Goal: Information Seeking & Learning: Compare options

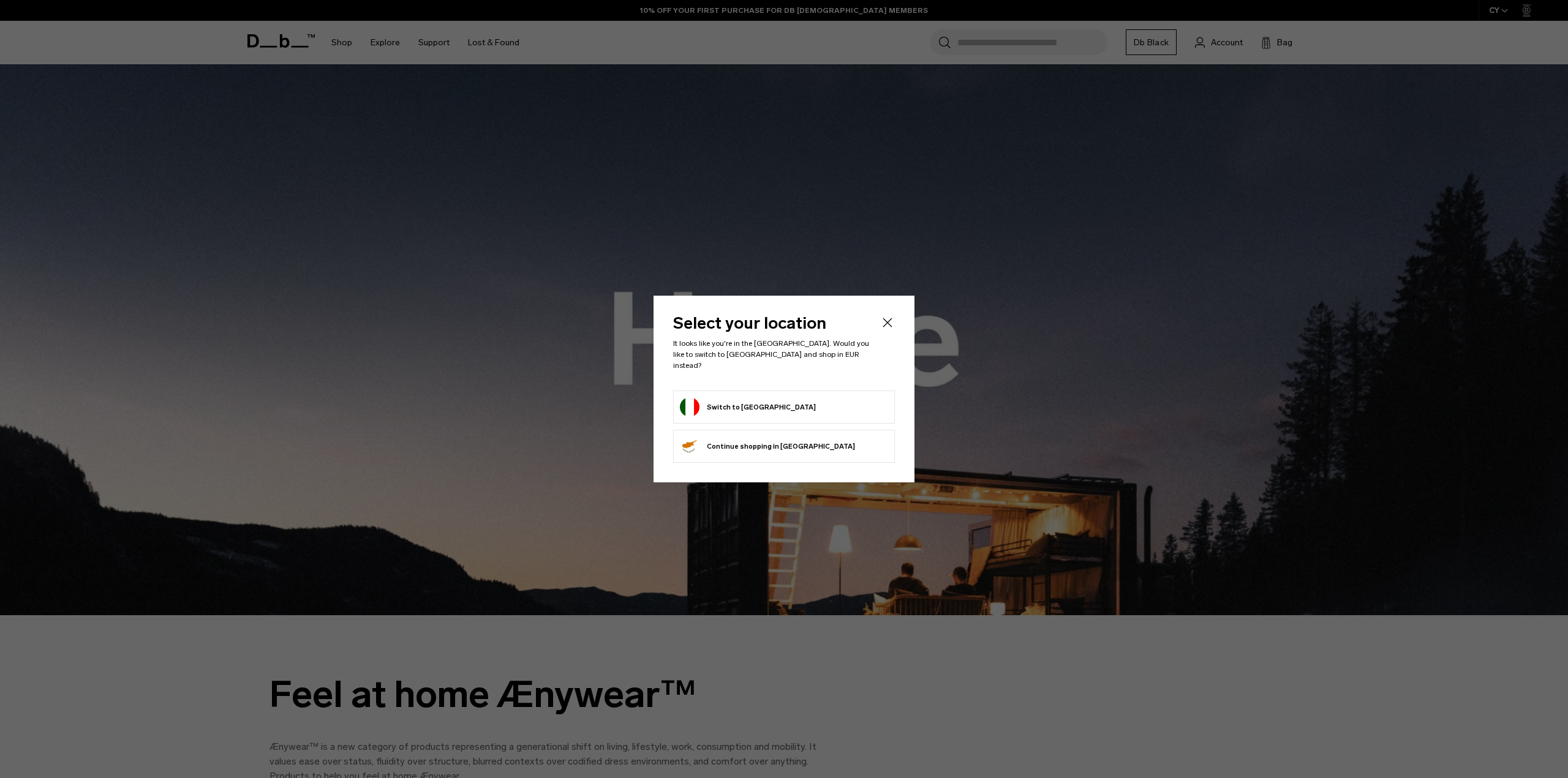
click at [772, 397] on form "Switch to Italy" at bounding box center [784, 407] width 208 height 19
click at [713, 401] on button "Switch to Italy" at bounding box center [748, 407] width 136 height 19
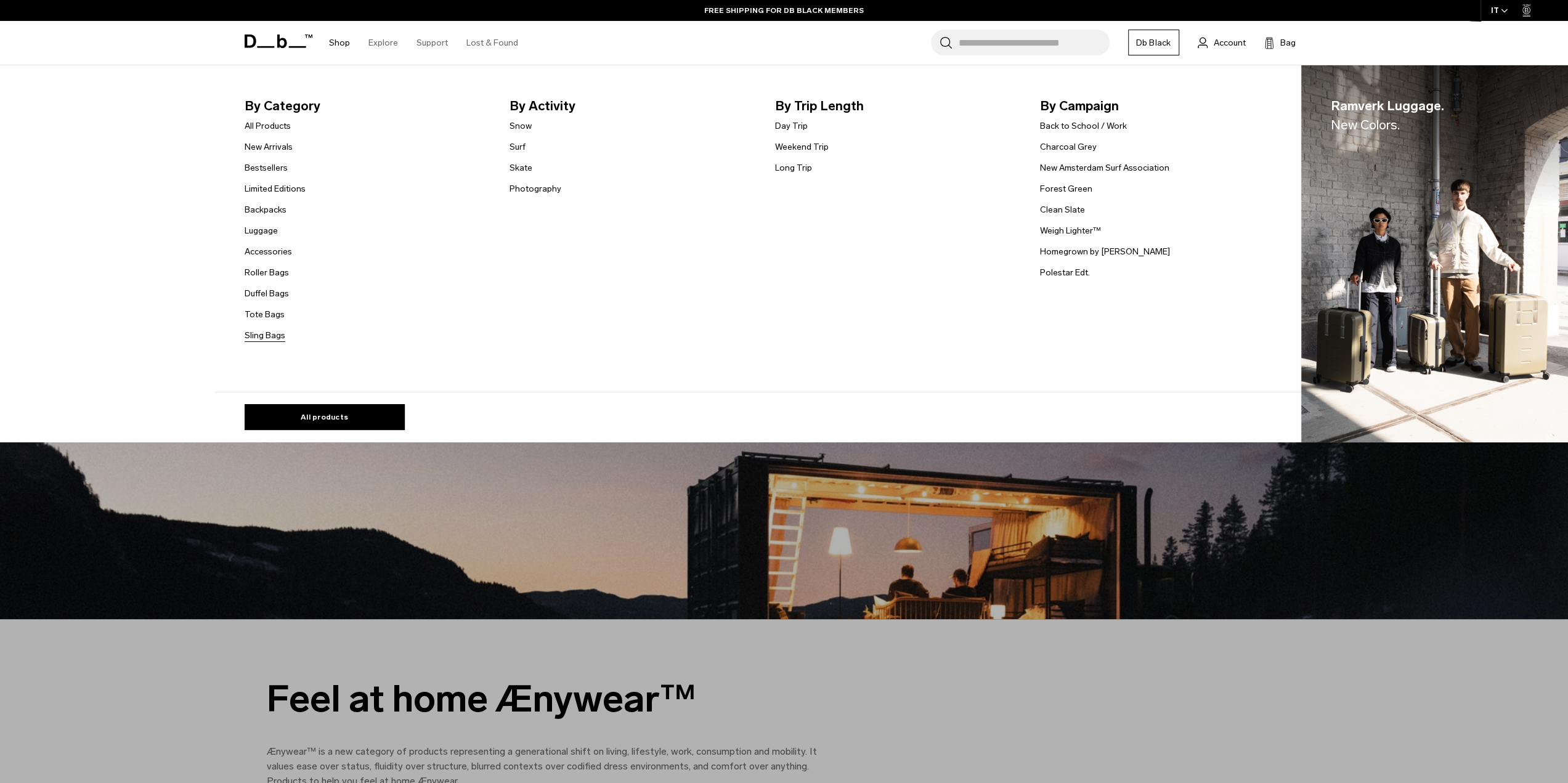
click at [279, 334] on link "Sling Bags" at bounding box center [265, 336] width 40 height 13
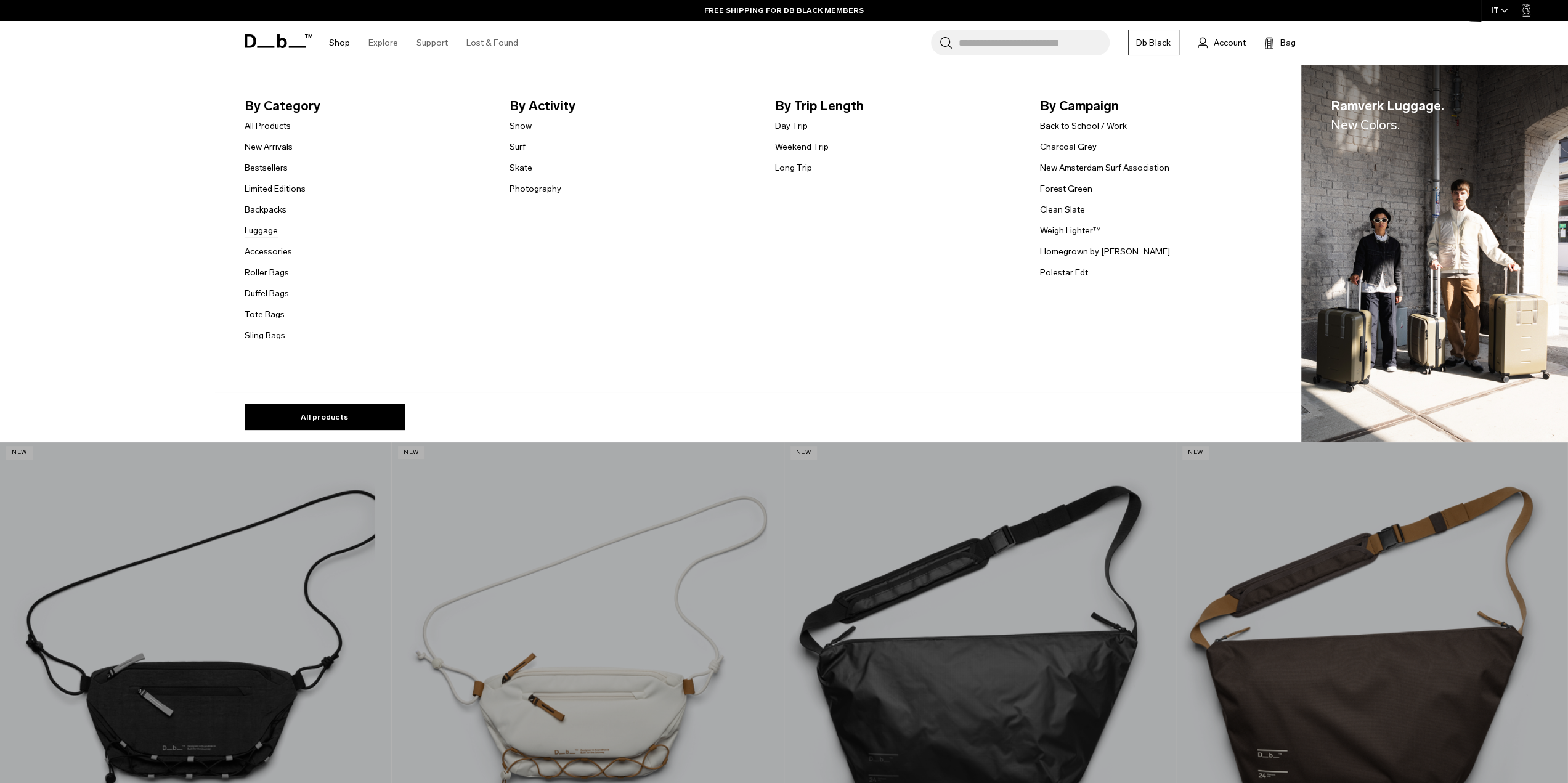
click at [271, 237] on link "Luggage" at bounding box center [261, 231] width 33 height 13
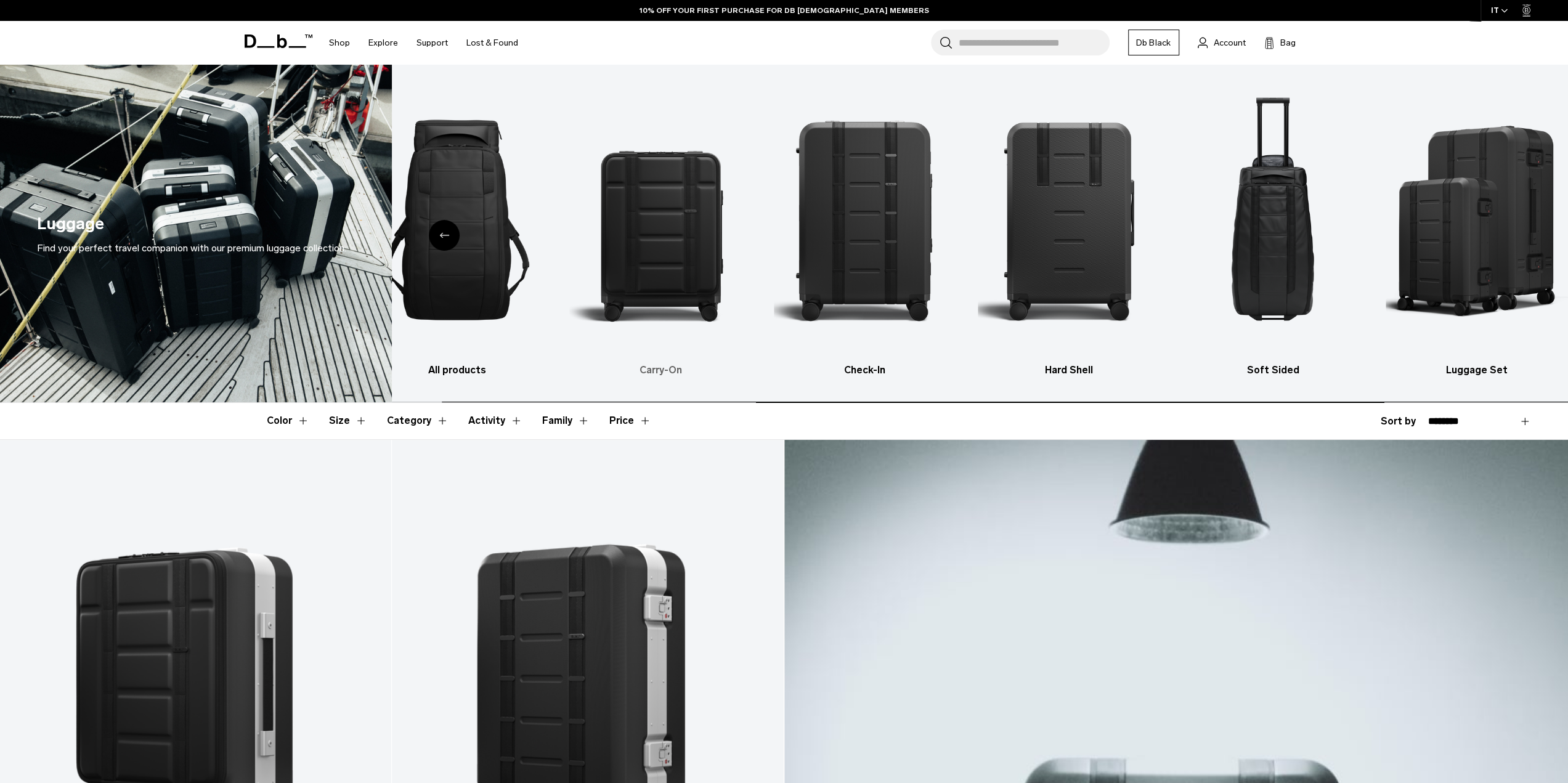
click at [676, 255] on img "2 / 6" at bounding box center [661, 220] width 183 height 273
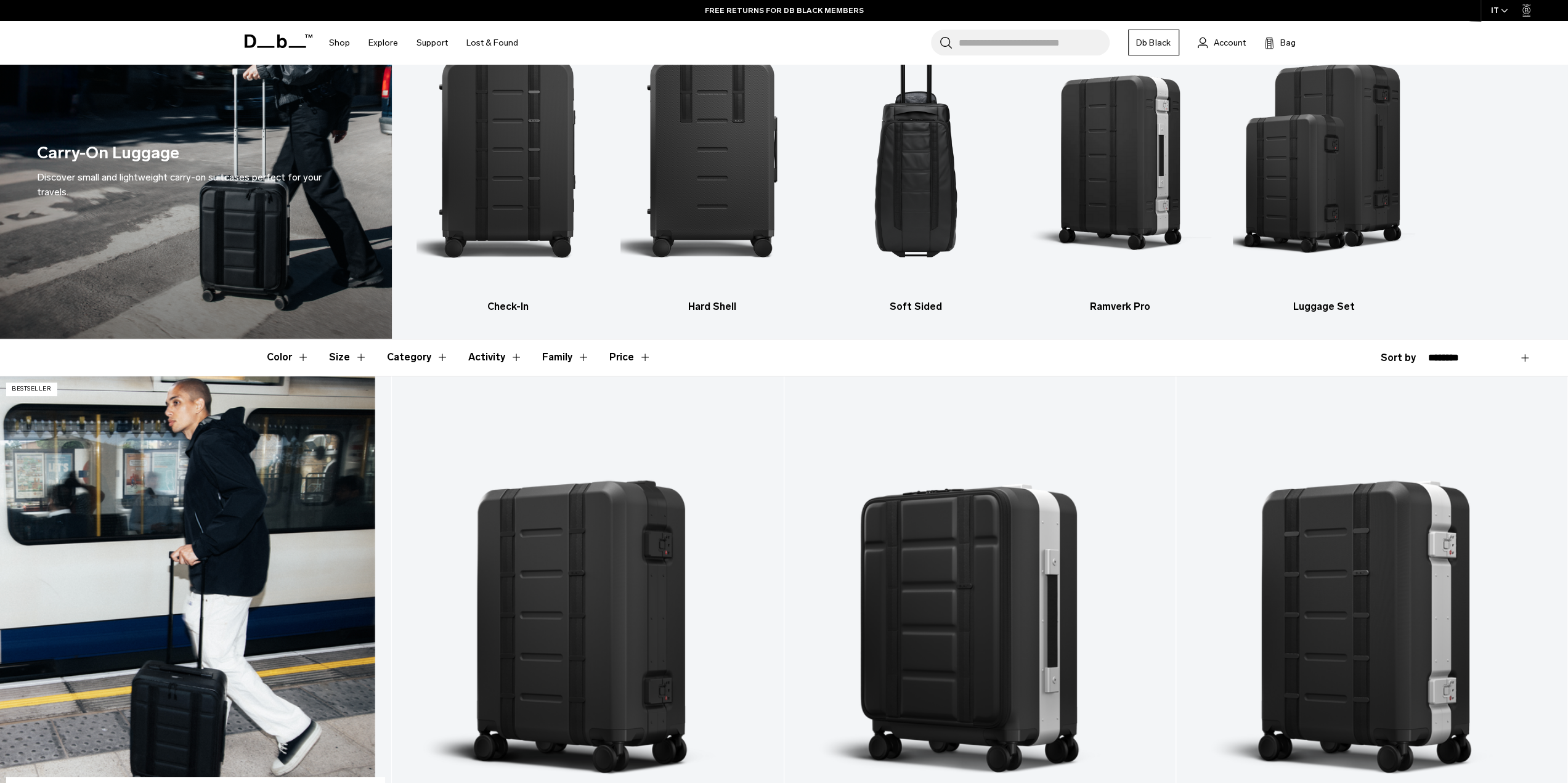
scroll to position [124, 0]
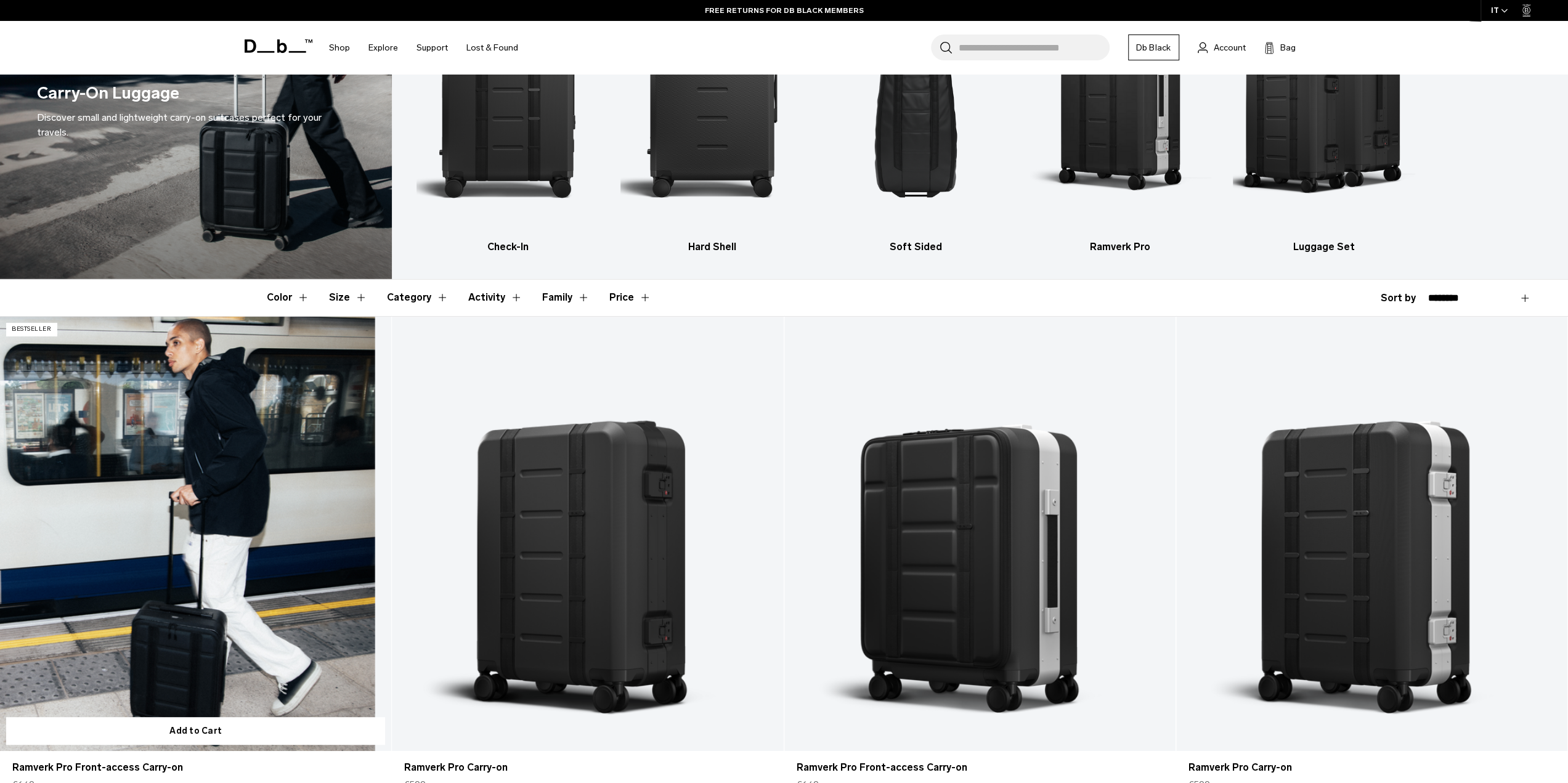
click at [264, 556] on link "Ramverk Pro Front-access Carry-on" at bounding box center [196, 534] width 391 height 435
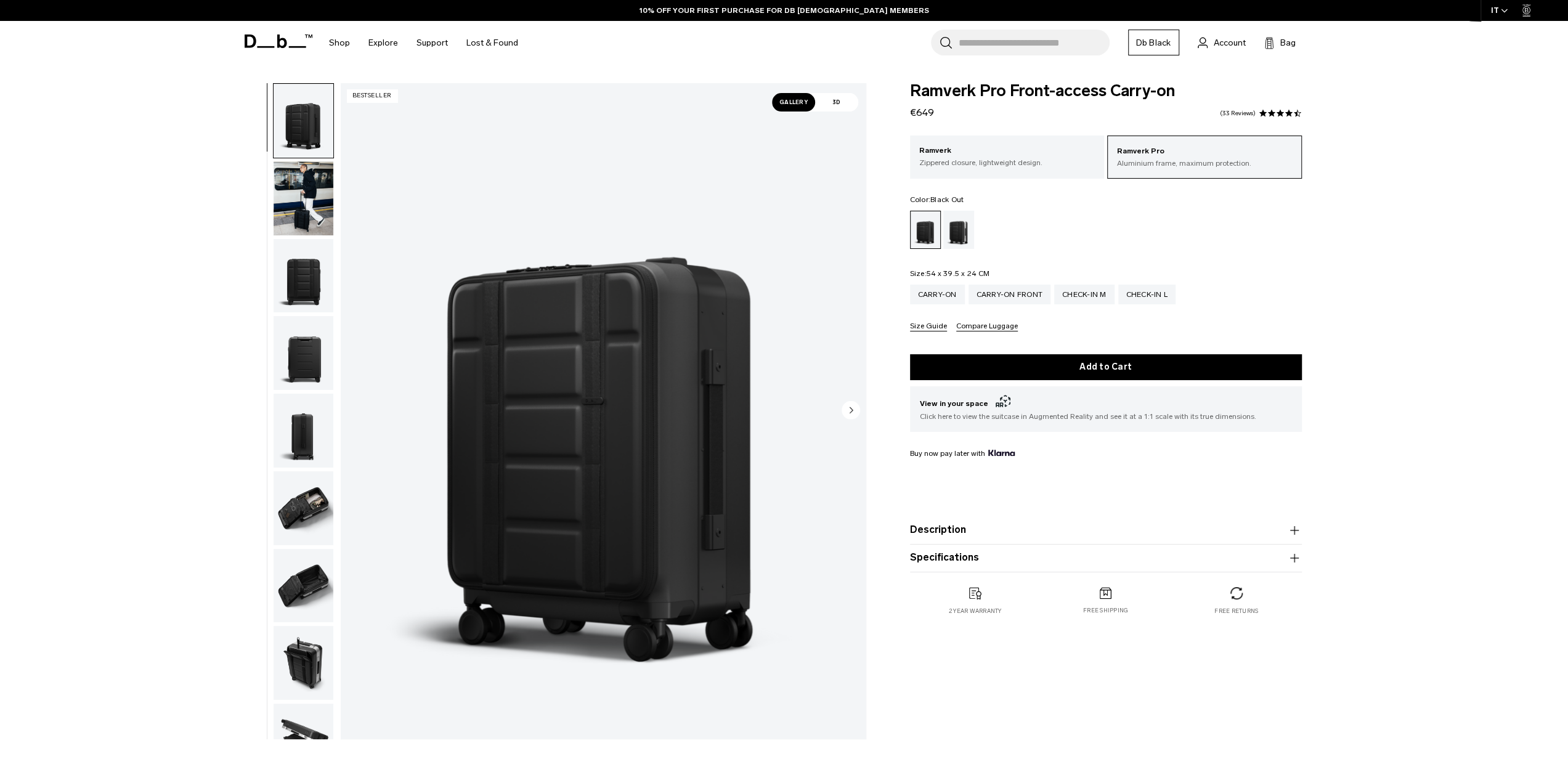
click at [297, 213] on img "button" at bounding box center [303, 198] width 60 height 74
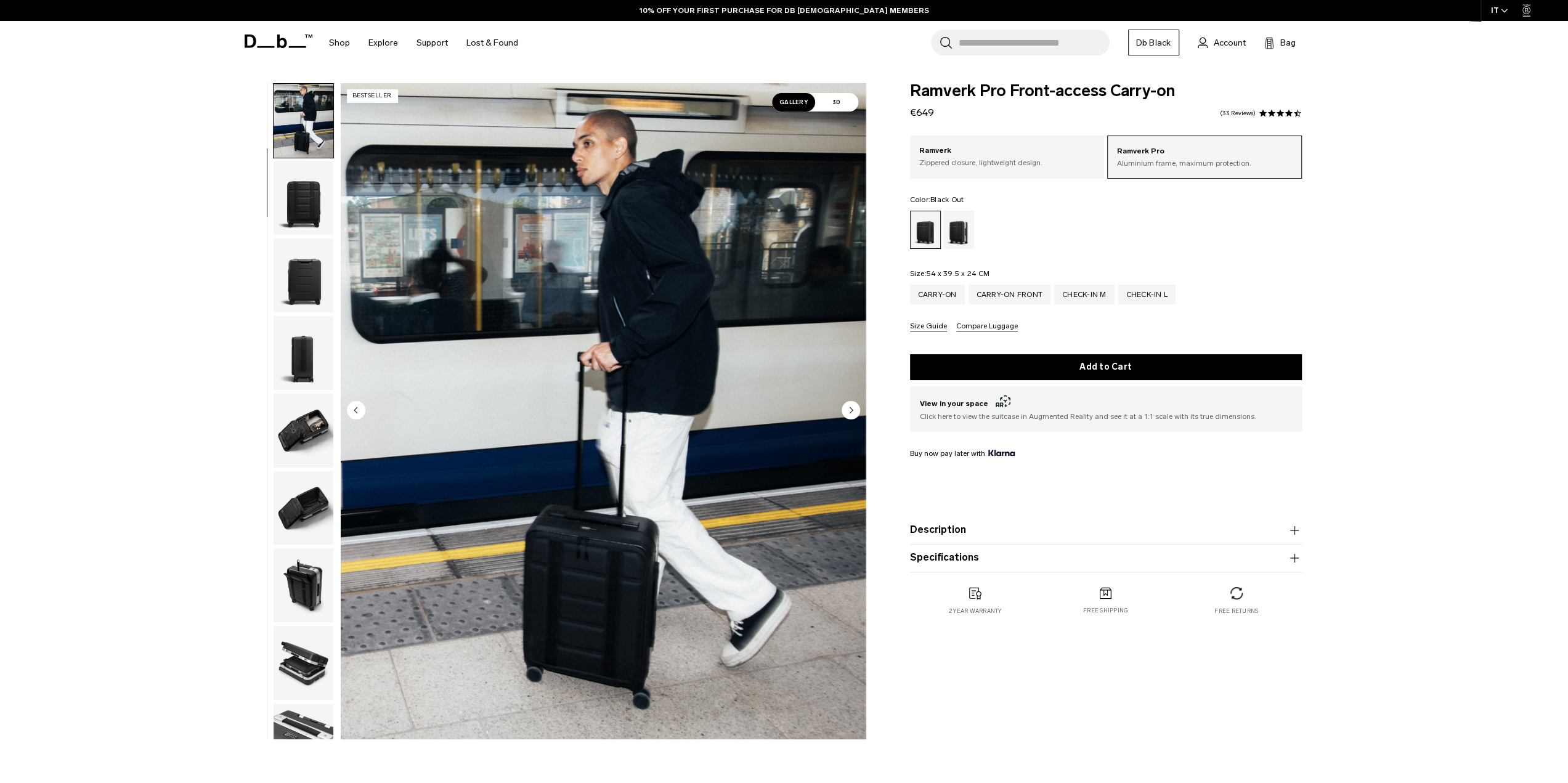
click at [303, 226] on img "button" at bounding box center [303, 198] width 60 height 74
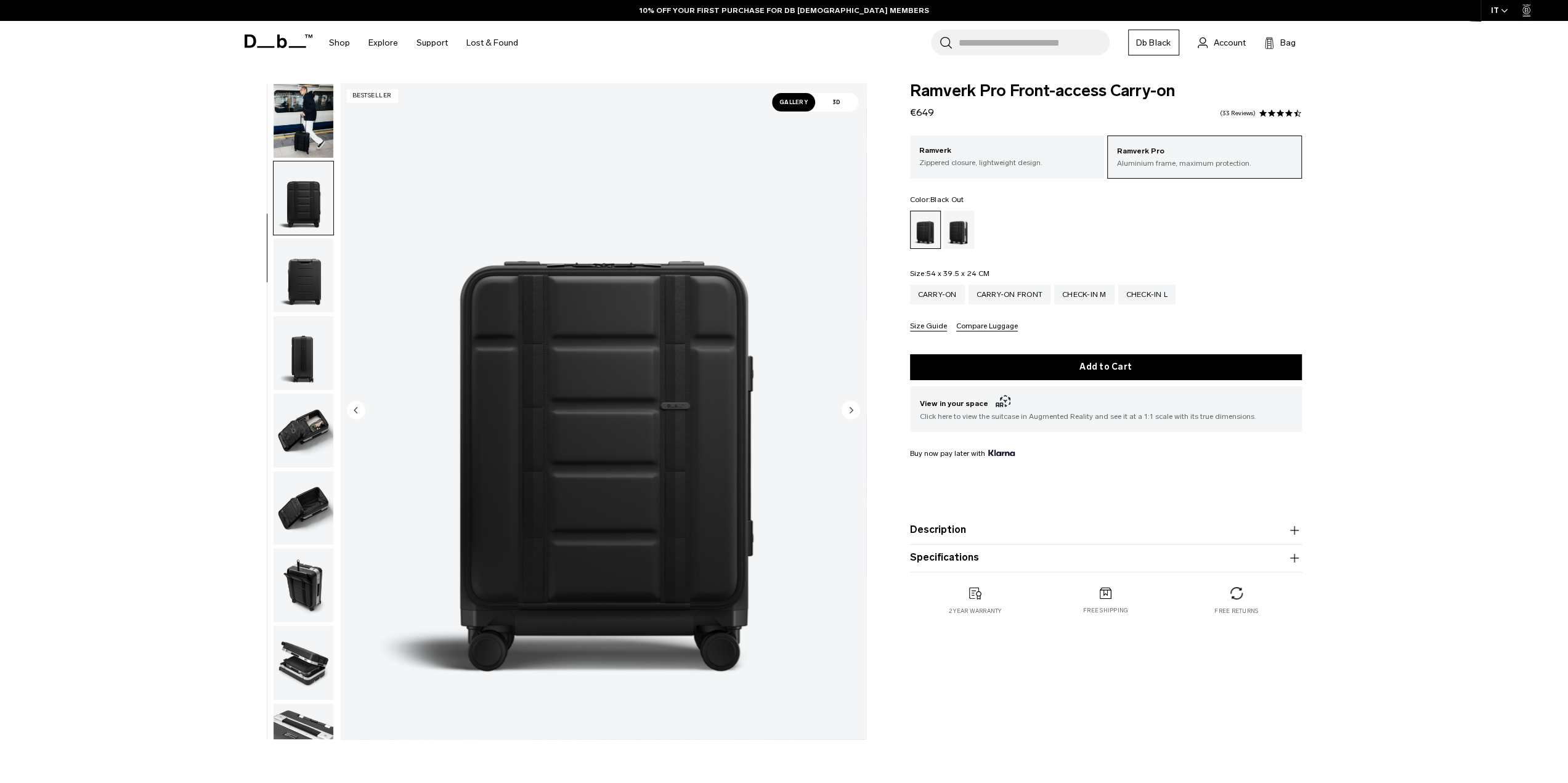
scroll to position [117, 0]
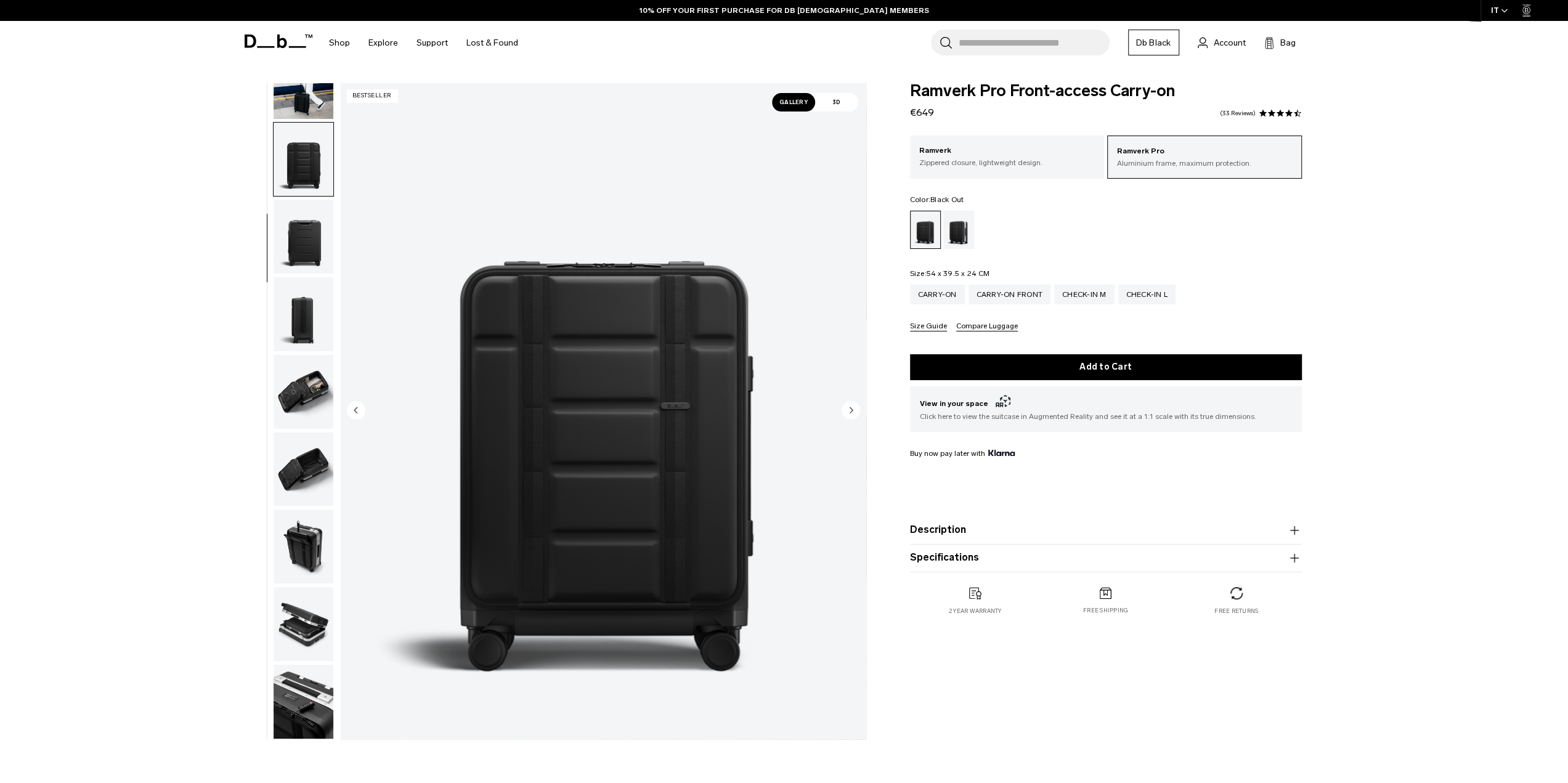
click at [311, 258] on img "button" at bounding box center [303, 236] width 60 height 74
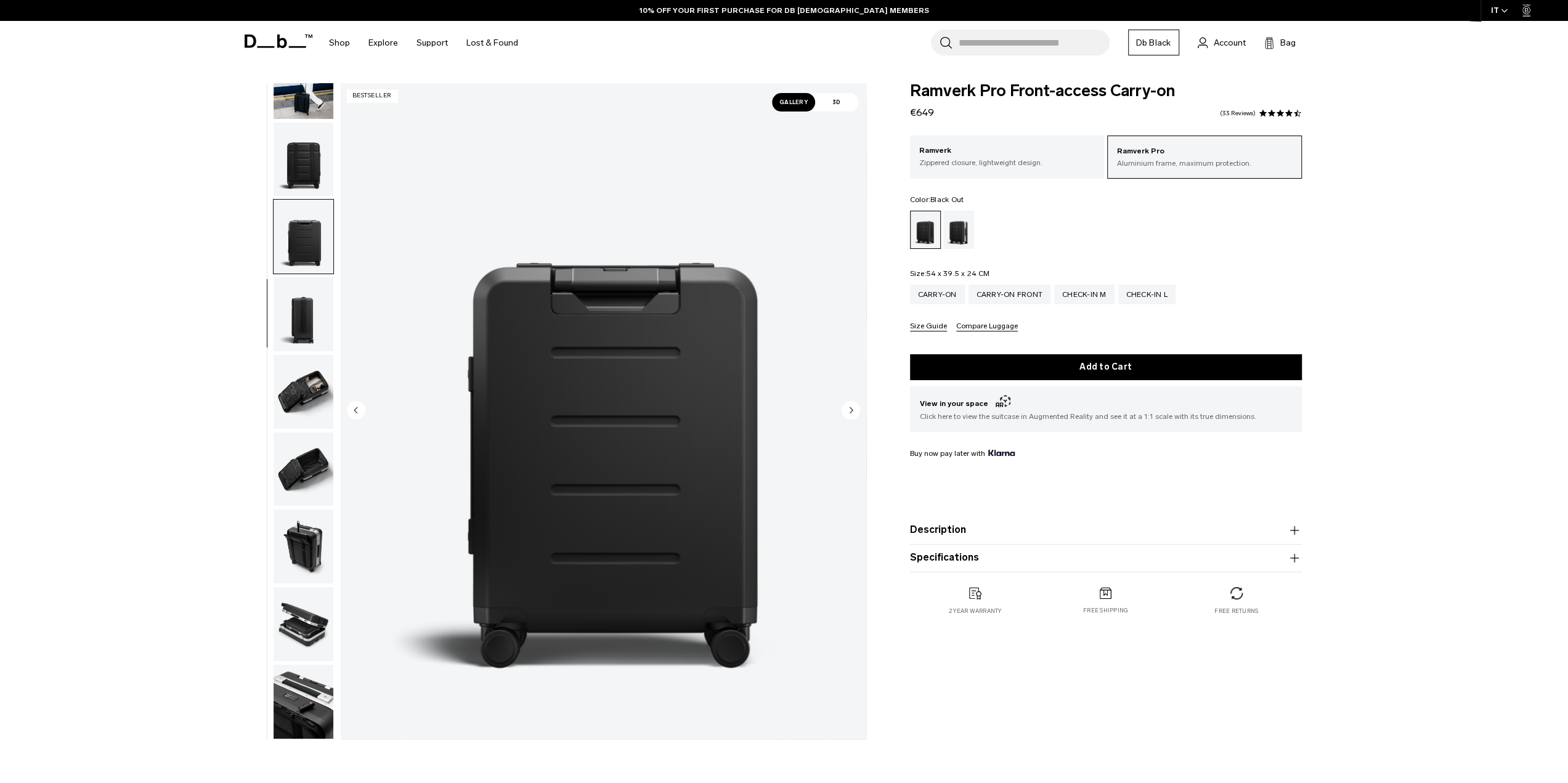
click at [308, 284] on img "button" at bounding box center [303, 314] width 60 height 74
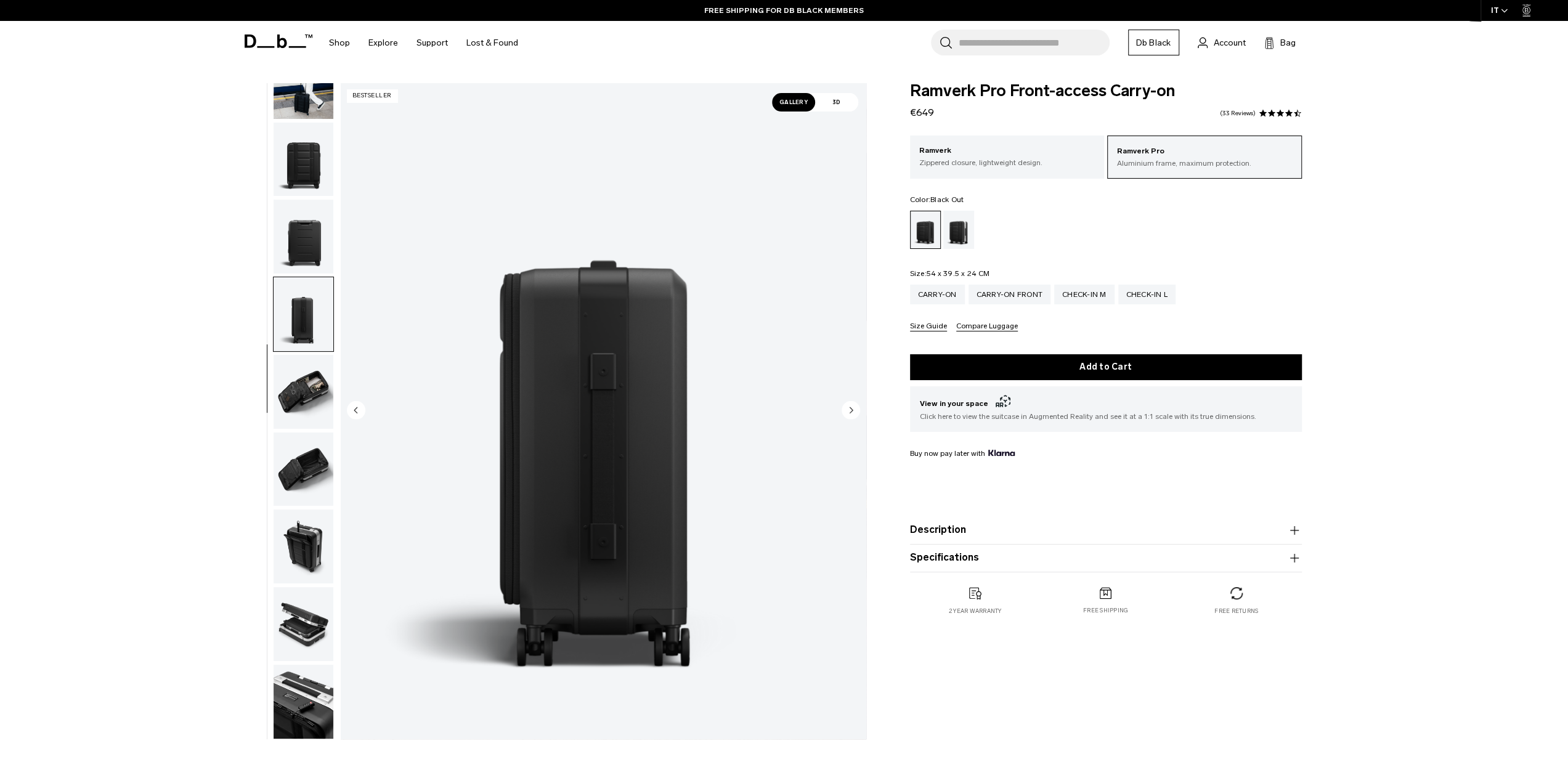
click at [311, 323] on img "button" at bounding box center [303, 314] width 60 height 74
click at [314, 398] on img "button" at bounding box center [303, 392] width 60 height 74
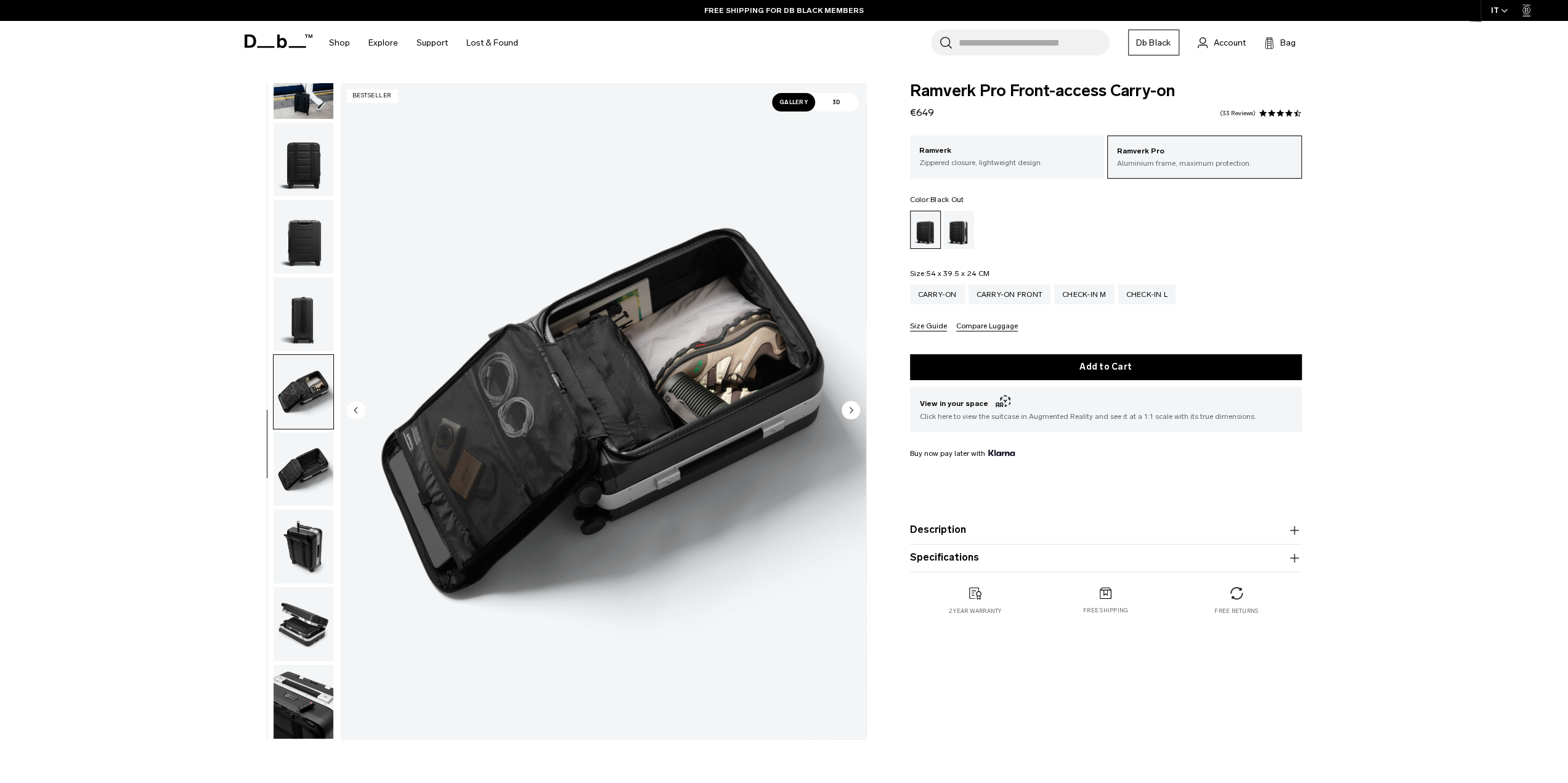
click at [304, 440] on img "button" at bounding box center [303, 469] width 60 height 74
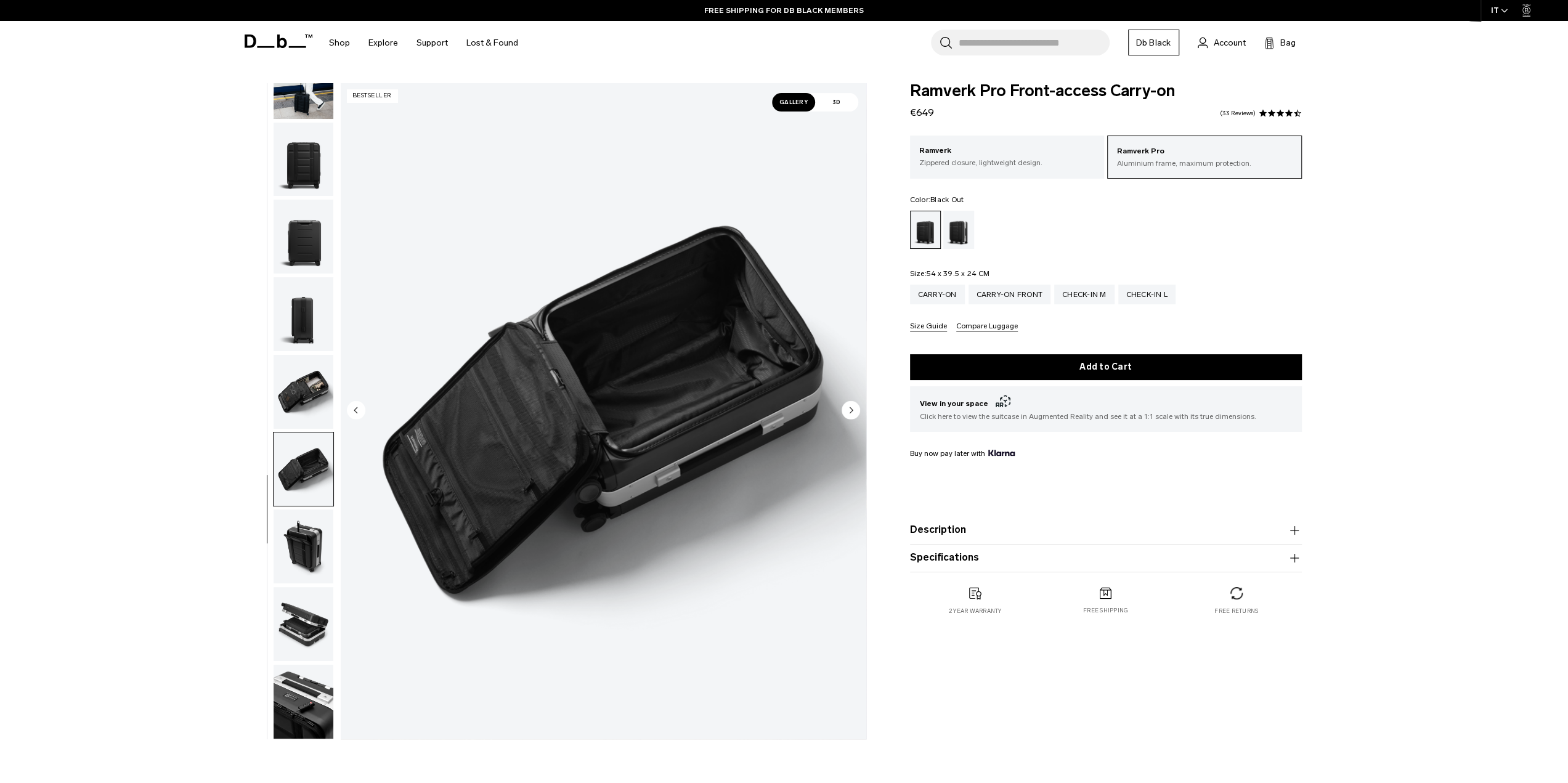
click at [304, 468] on img "button" at bounding box center [303, 469] width 60 height 74
click at [301, 485] on img "button" at bounding box center [303, 469] width 60 height 74
click at [295, 535] on img "button" at bounding box center [303, 546] width 60 height 74
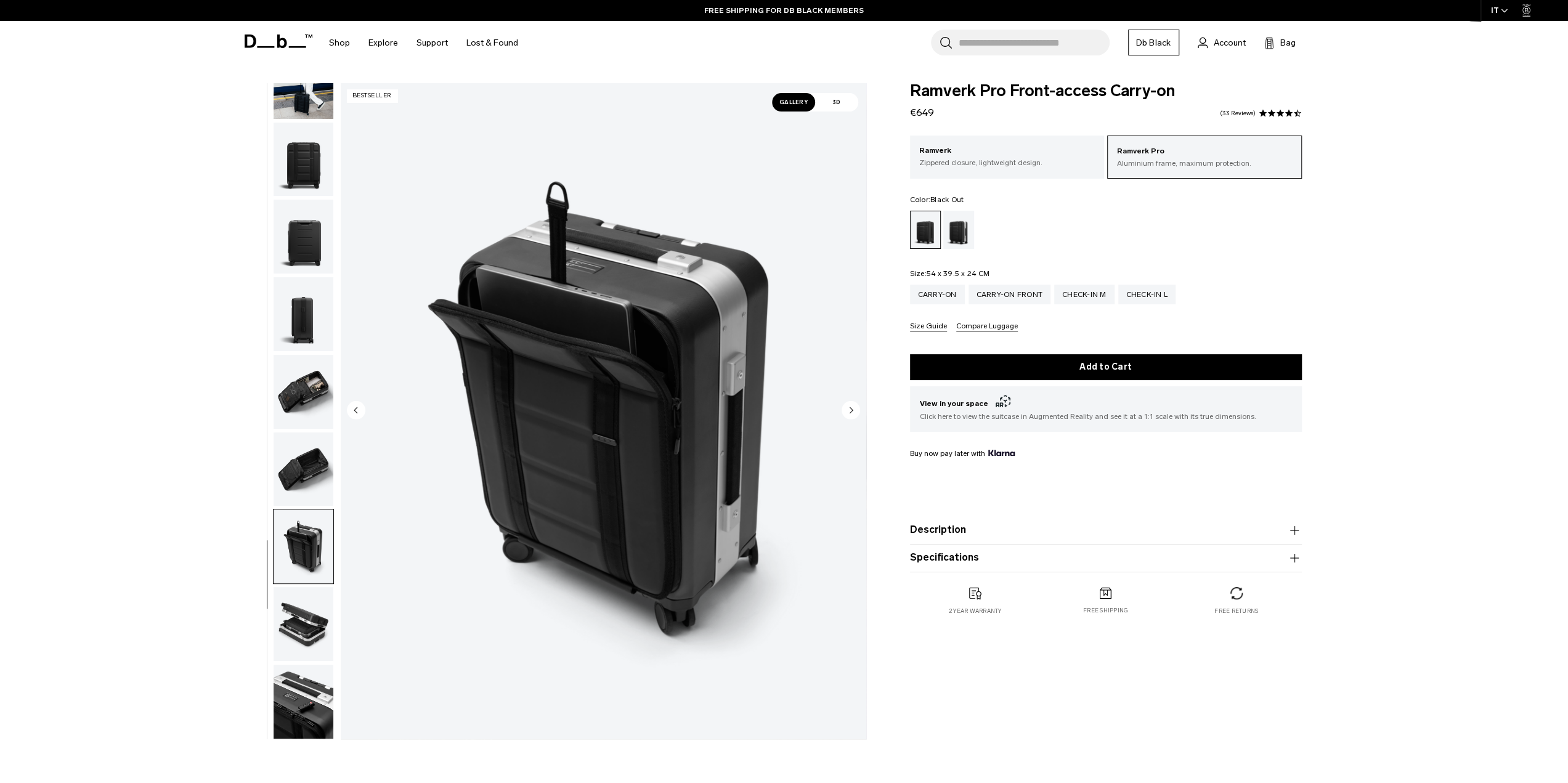
click at [294, 633] on img "button" at bounding box center [303, 624] width 60 height 74
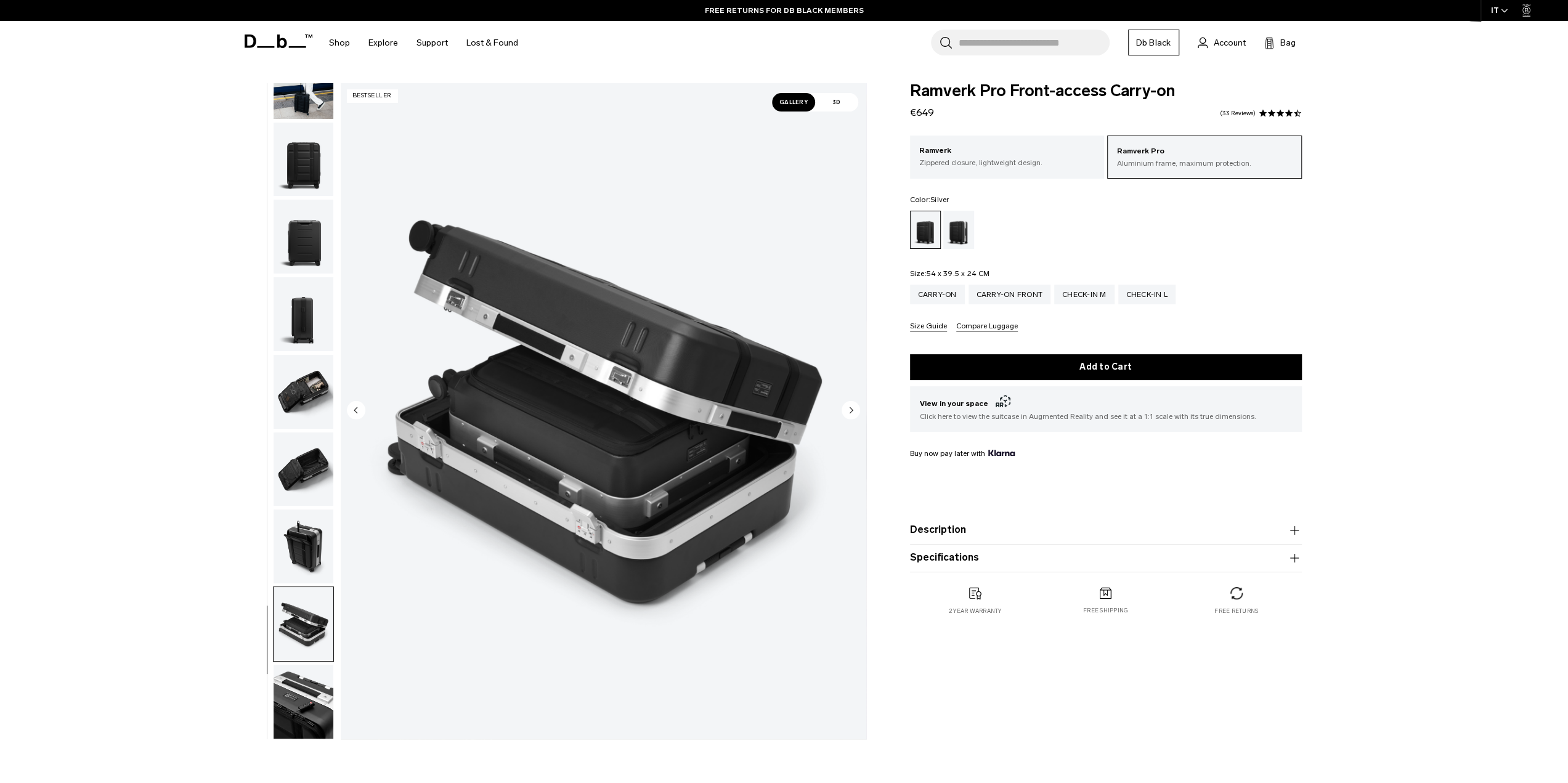
click at [949, 230] on div "Silver" at bounding box center [959, 229] width 31 height 38
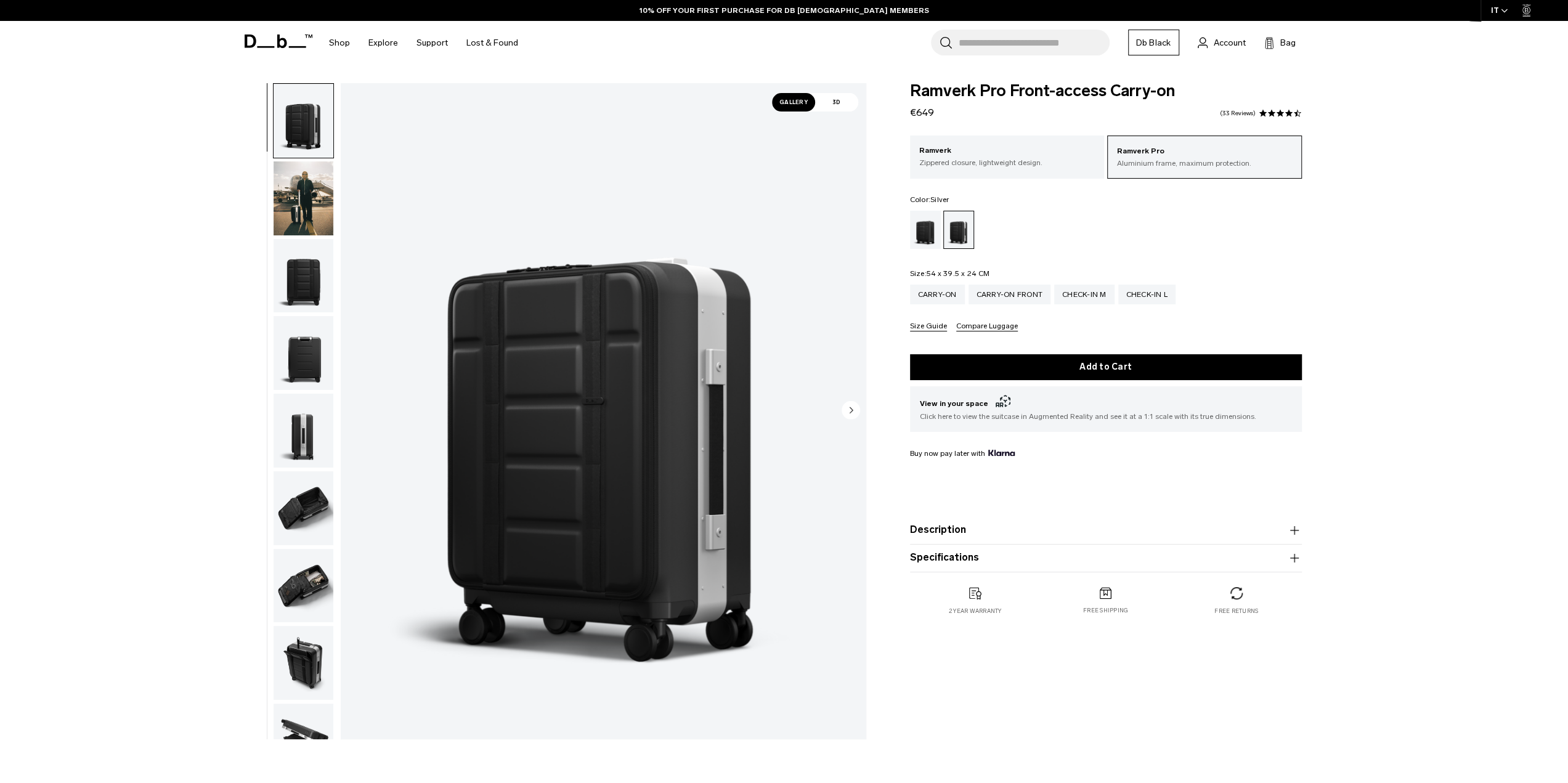
click at [980, 179] on div "Ramverk Pro Aluminium frame, maximum protection. Ramverk Zippered closure, ligh…" at bounding box center [1106, 234] width 392 height 196
click at [980, 165] on p "Zippered closure, lightweight design." at bounding box center [1007, 162] width 176 height 11
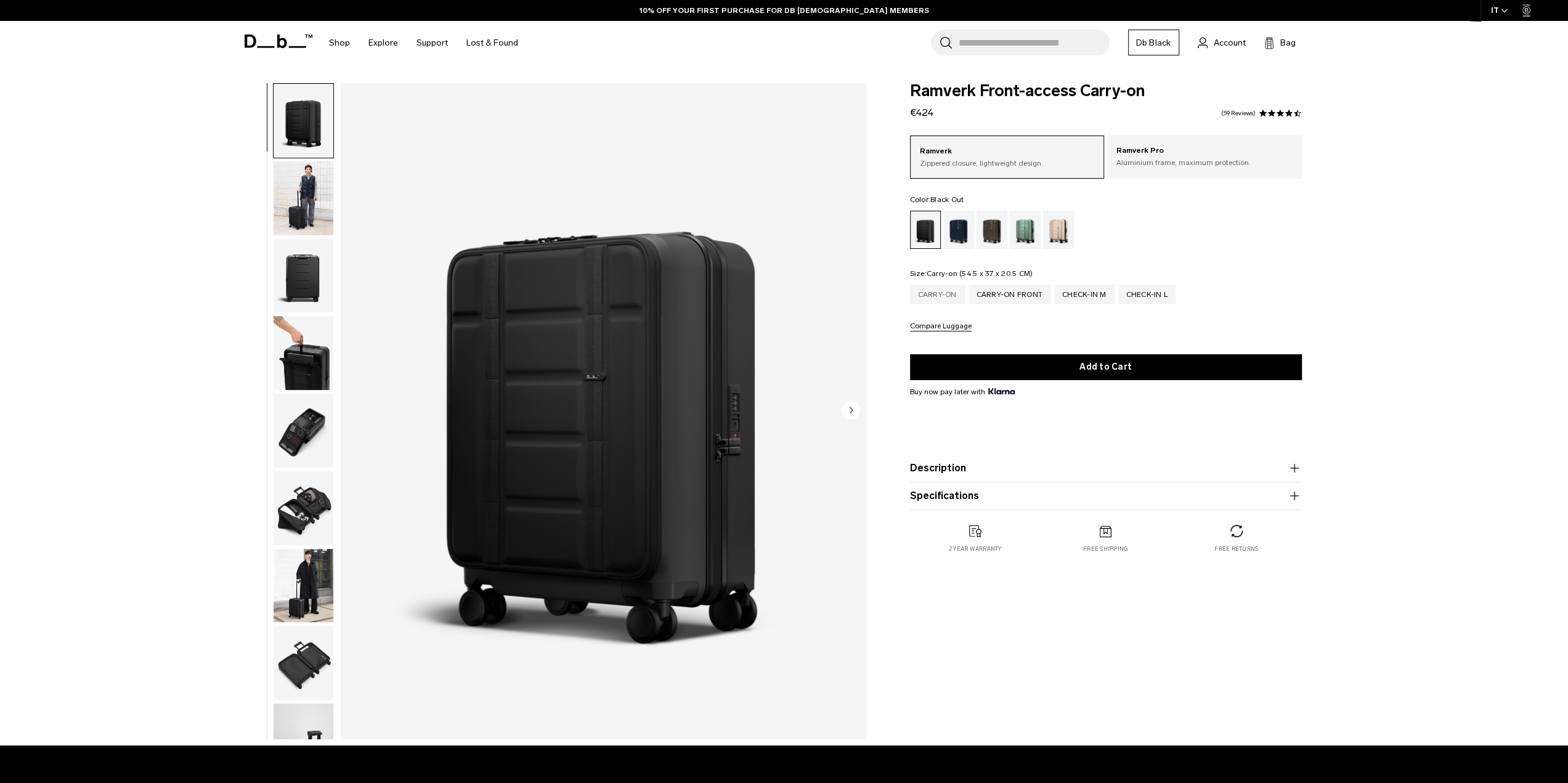
click at [927, 291] on div "Carry-on" at bounding box center [937, 294] width 55 height 19
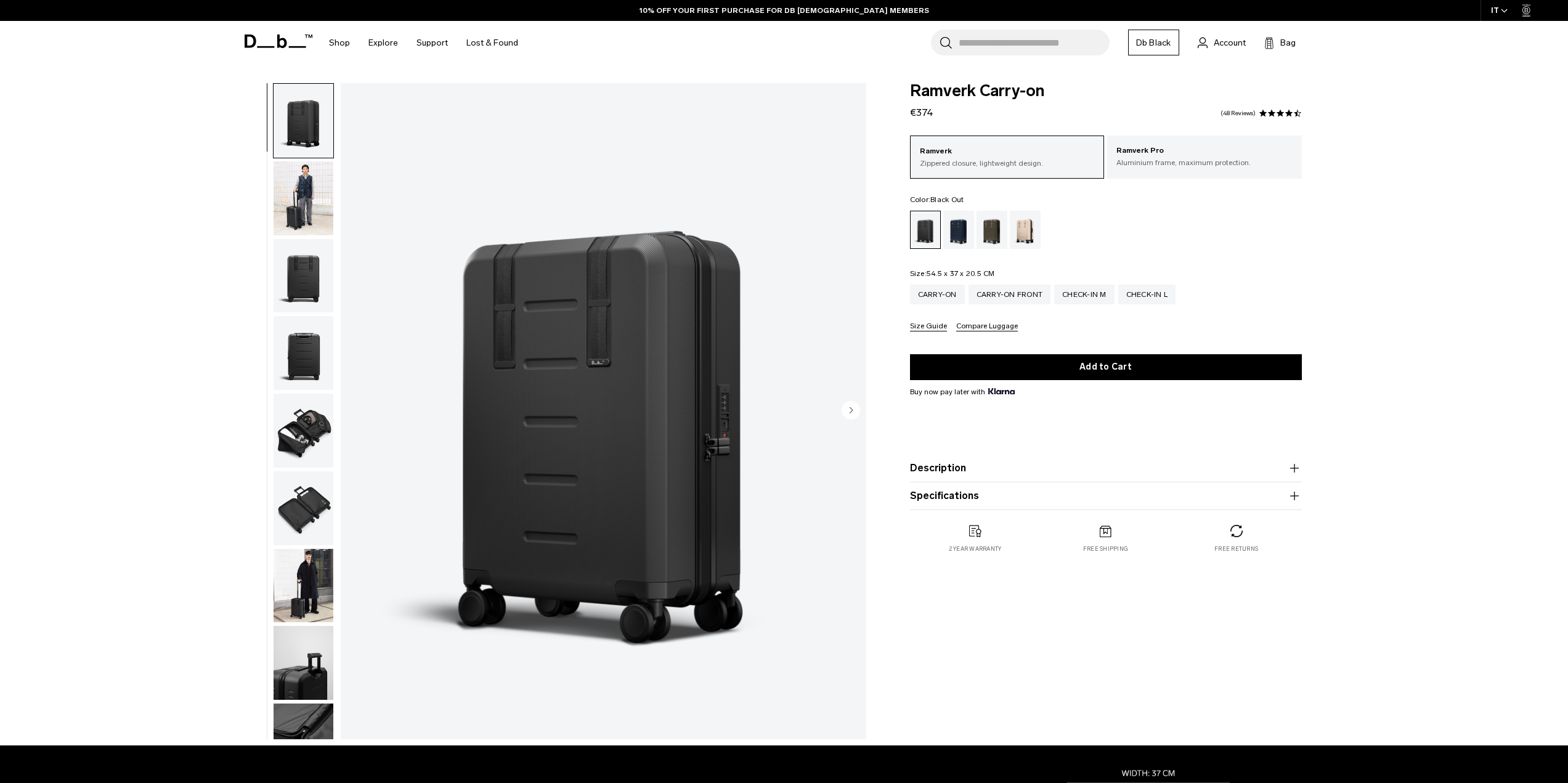
click at [1140, 163] on p "Aluminium frame, maximum protection." at bounding box center [1204, 162] width 176 height 11
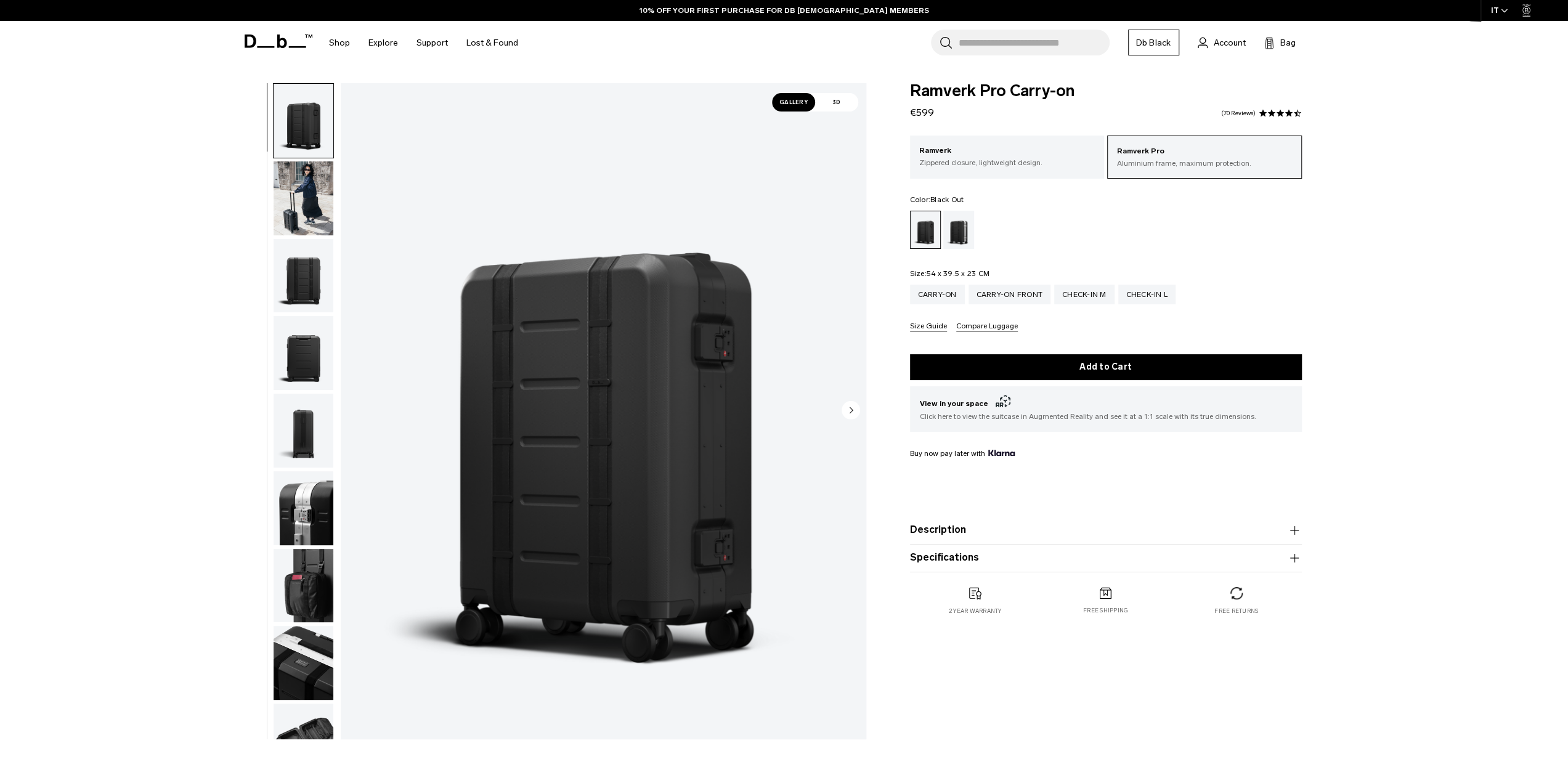
click at [308, 211] on img "button" at bounding box center [303, 198] width 60 height 74
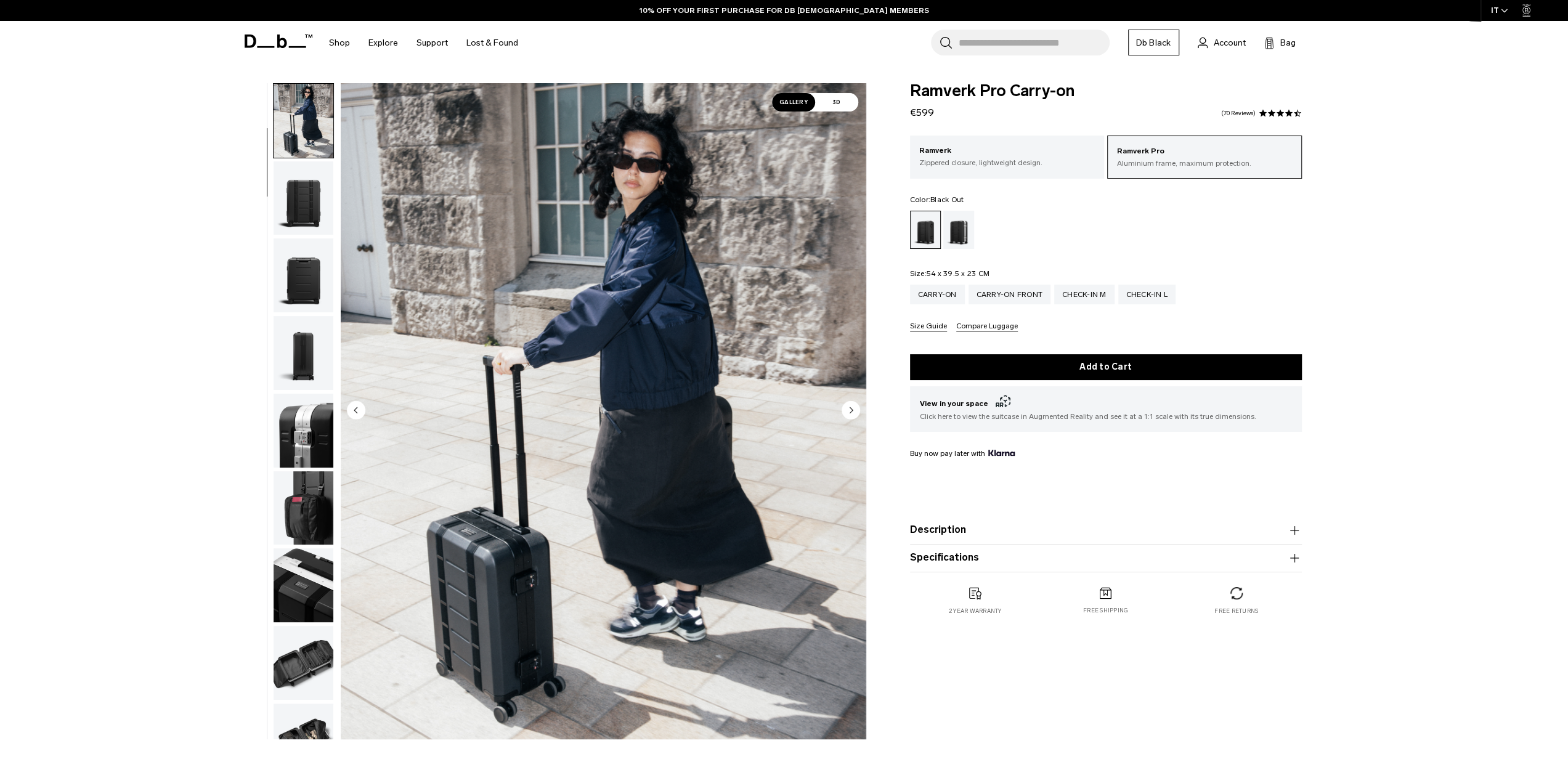
click at [308, 211] on img "button" at bounding box center [303, 198] width 60 height 74
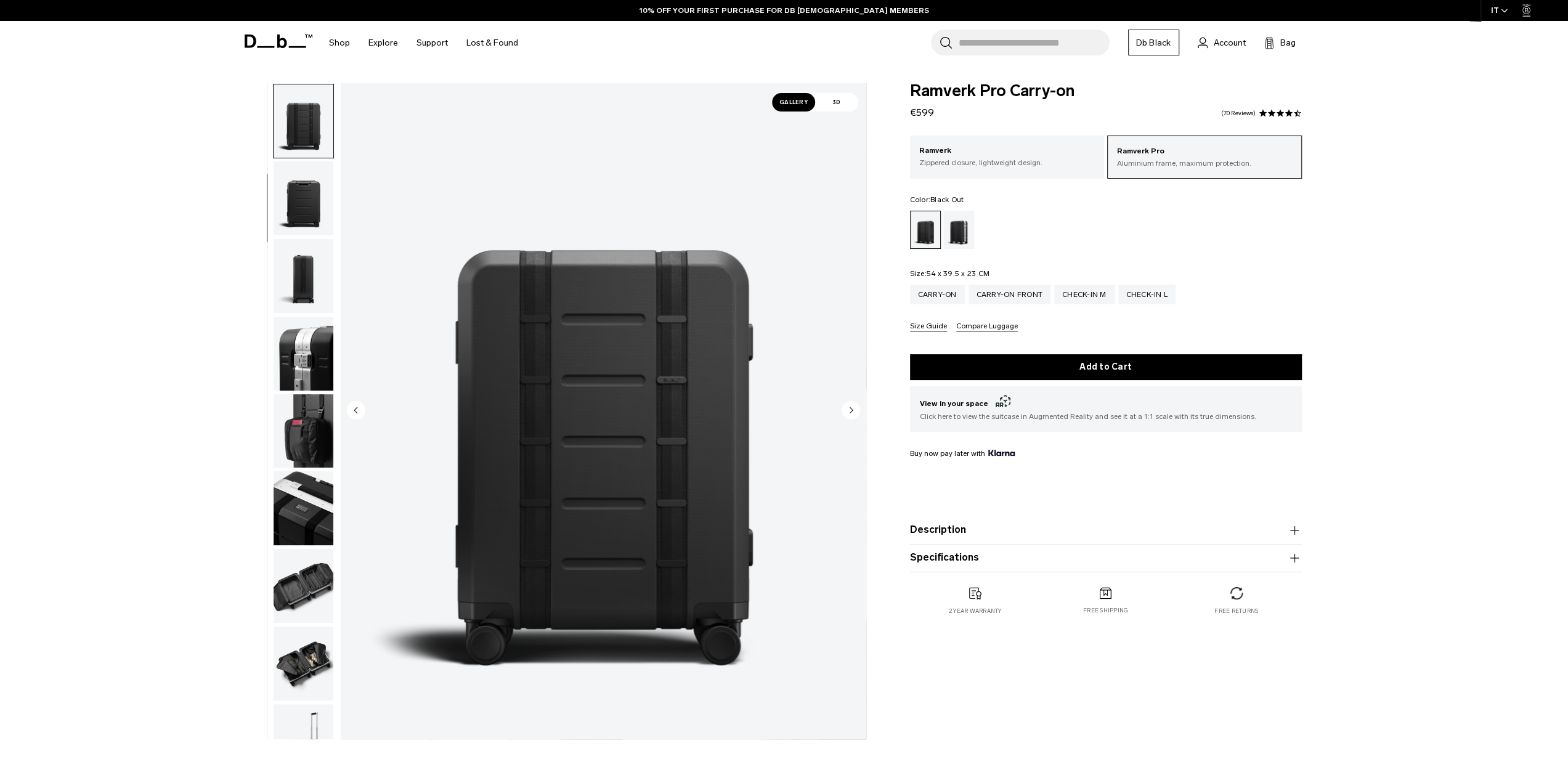
scroll to position [155, 0]
click at [971, 235] on div "Silver" at bounding box center [959, 229] width 31 height 38
